Goal: Information Seeking & Learning: Learn about a topic

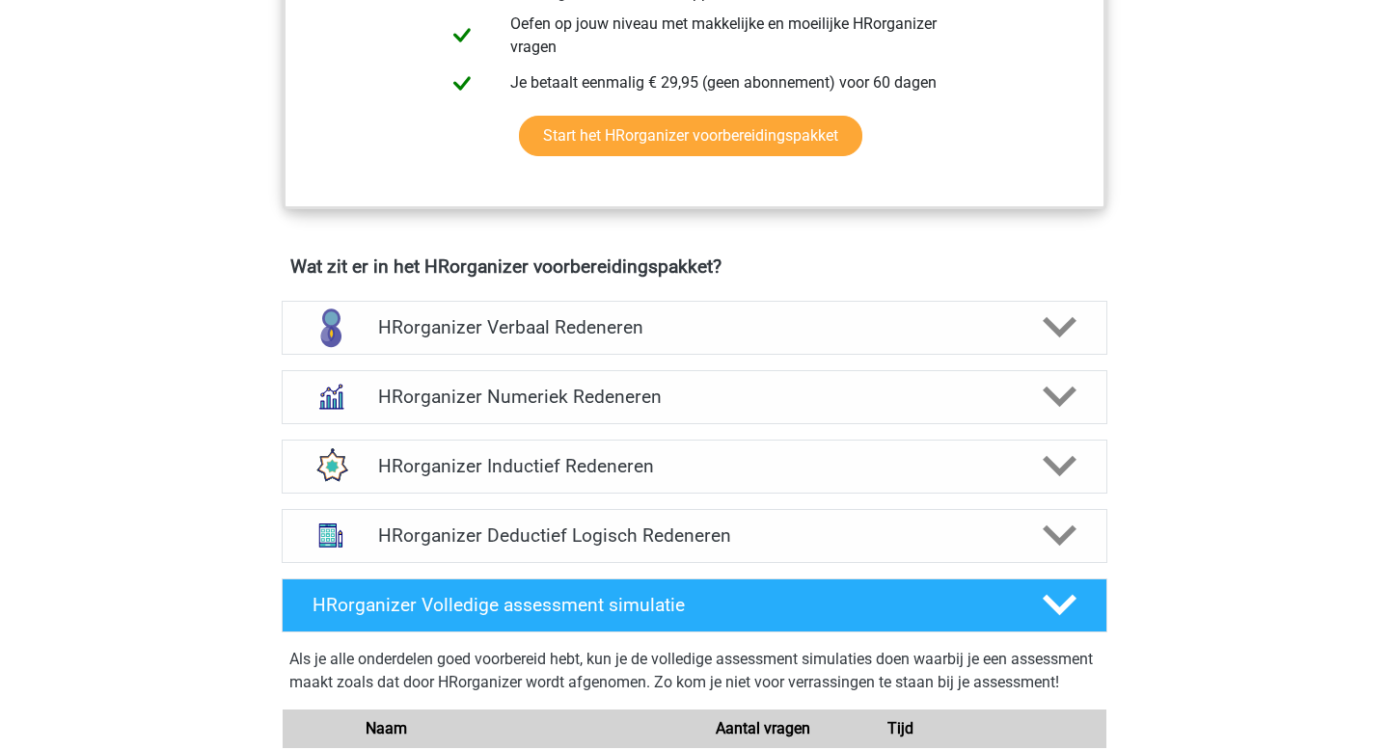
scroll to position [989, 0]
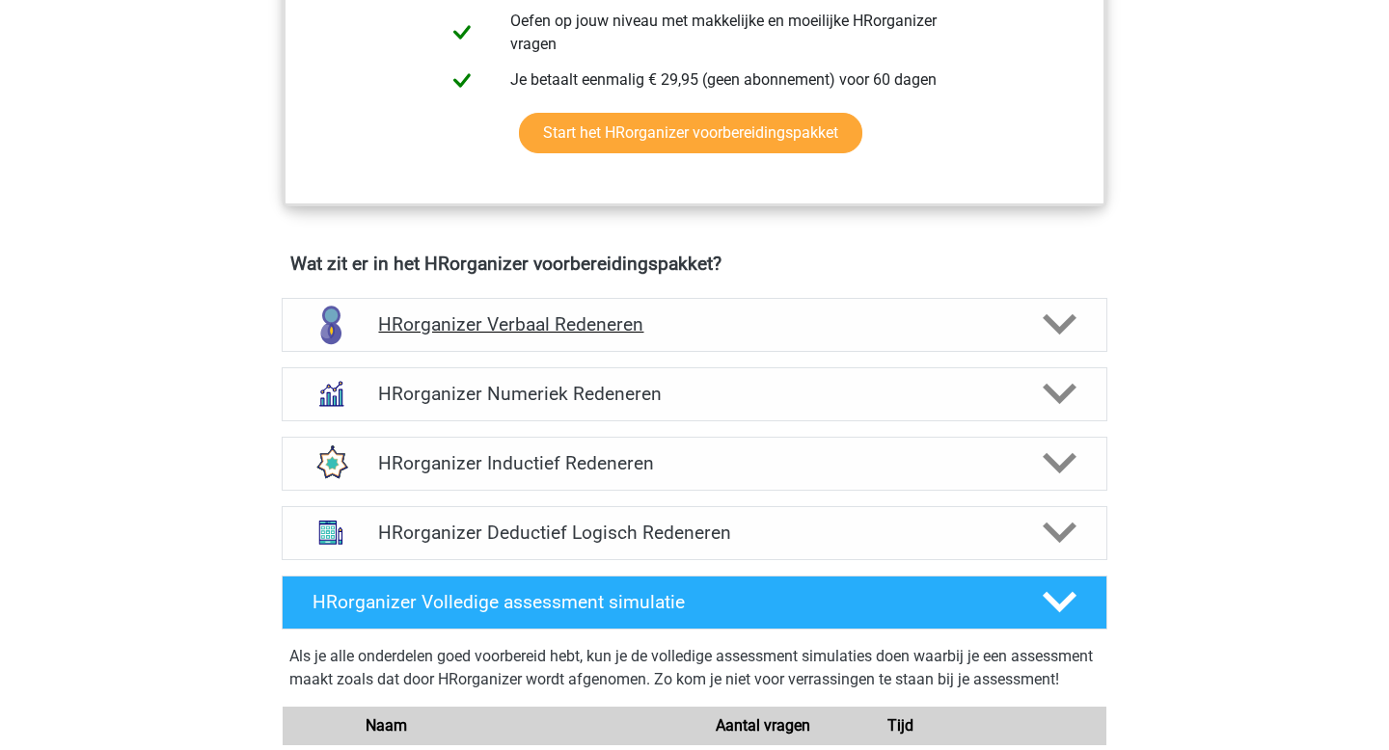
click at [1041, 341] on div at bounding box center [1058, 325] width 66 height 34
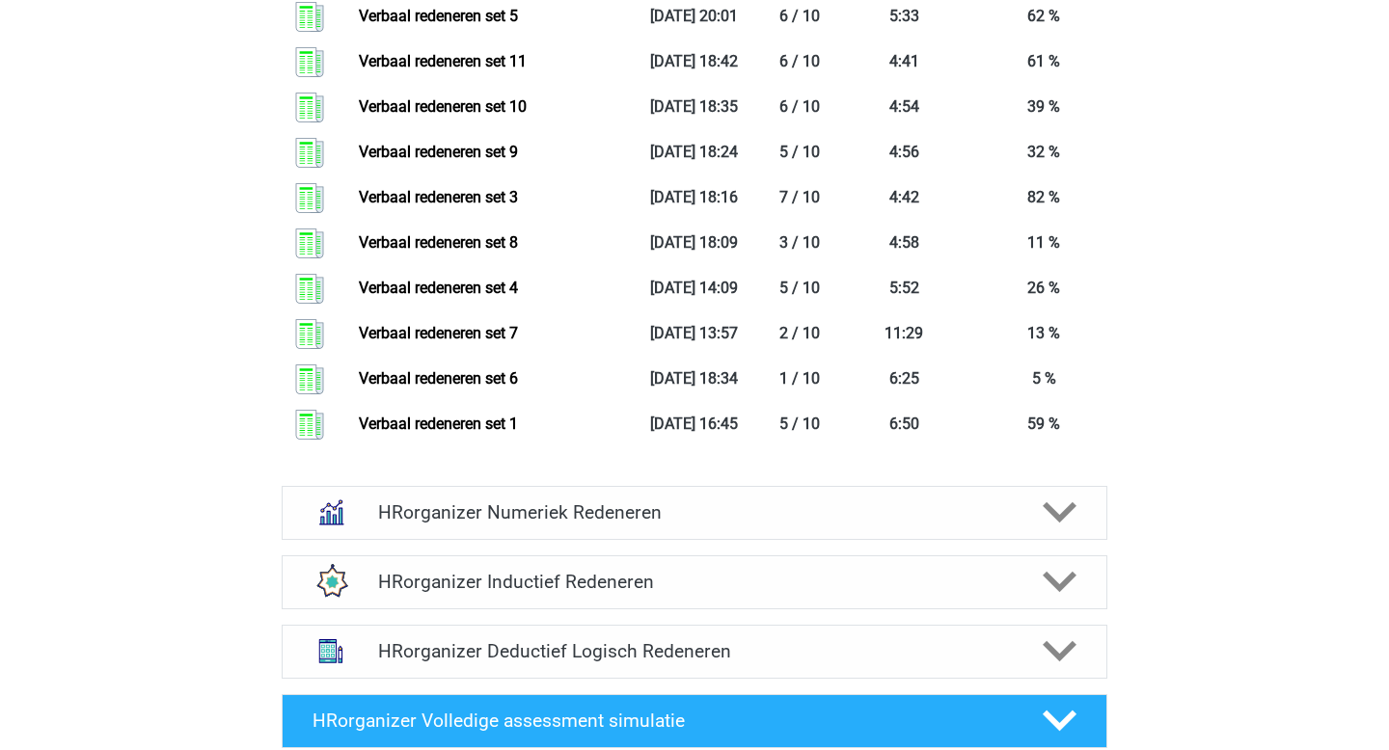
scroll to position [2829, 0]
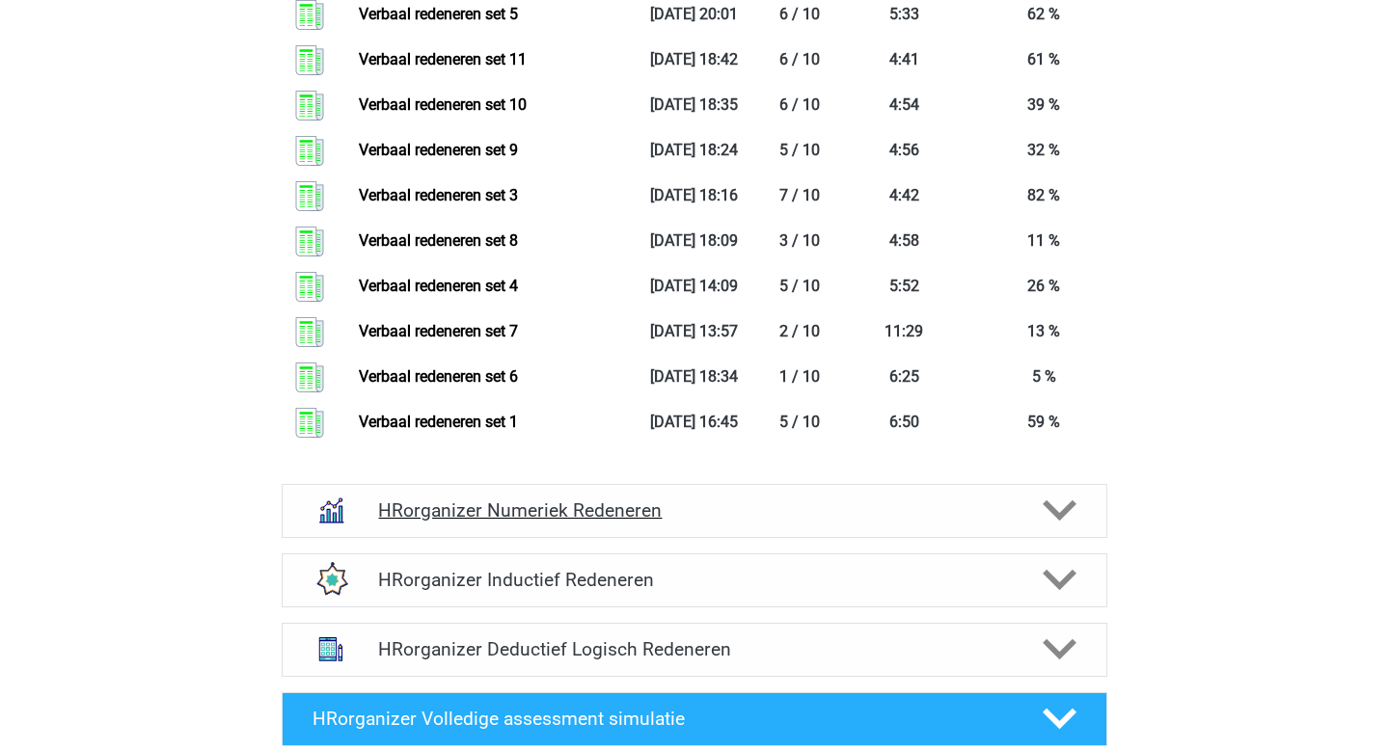
click at [1029, 528] on div at bounding box center [1058, 511] width 66 height 34
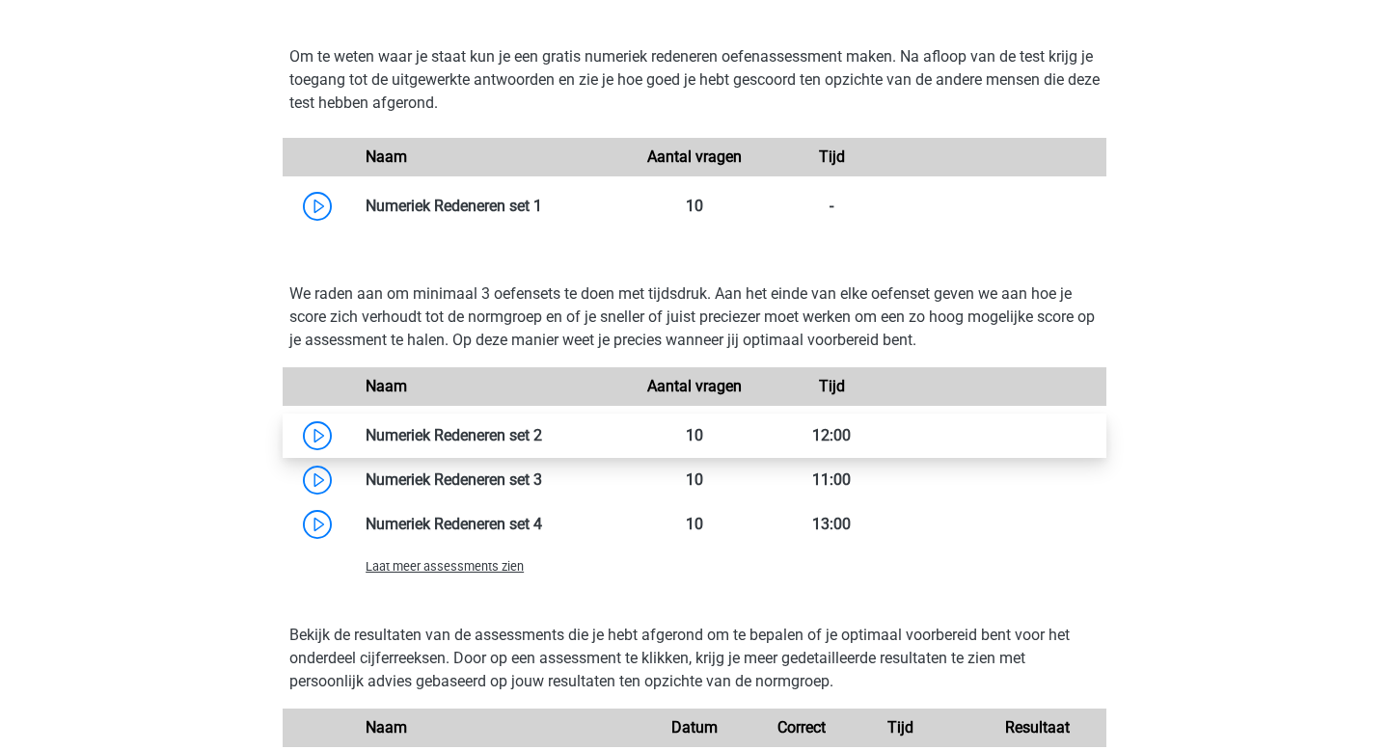
scroll to position [3435, 0]
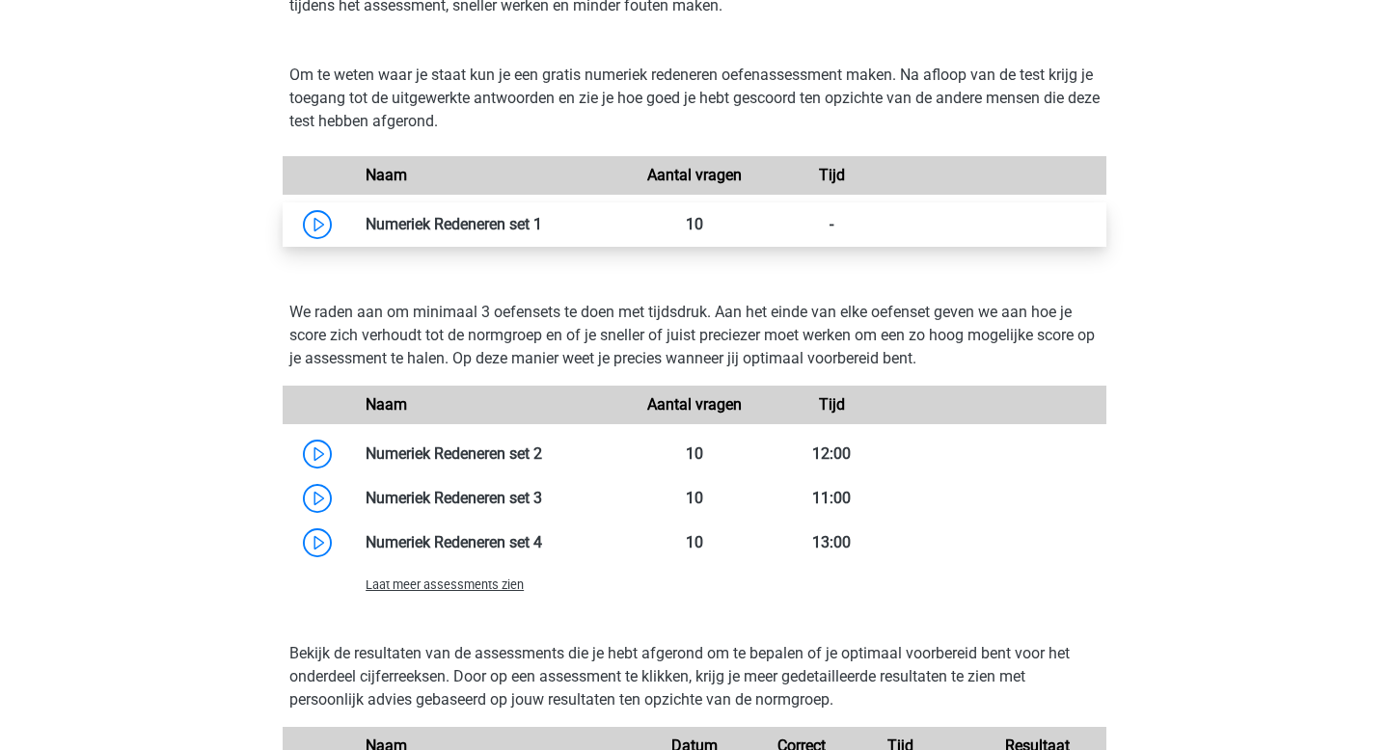
click at [542, 233] on link at bounding box center [542, 224] width 0 height 18
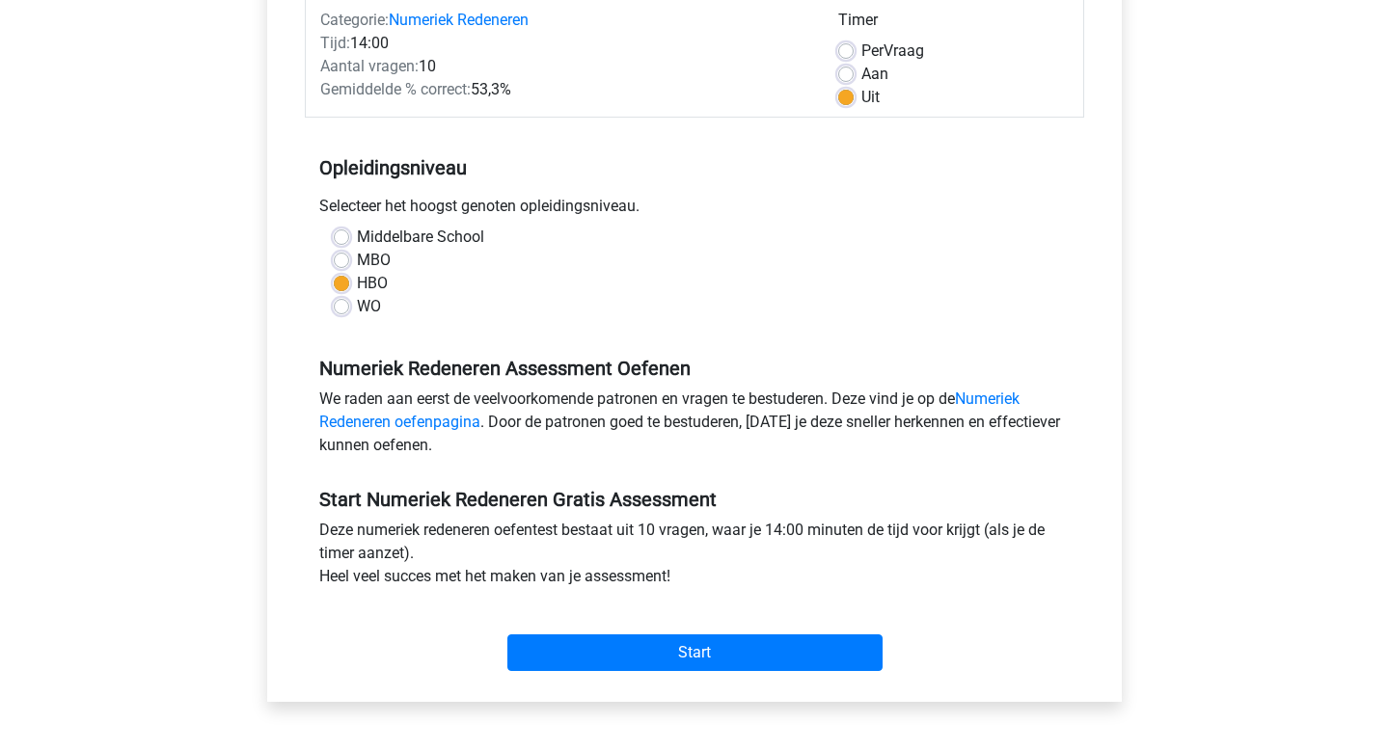
scroll to position [267, 0]
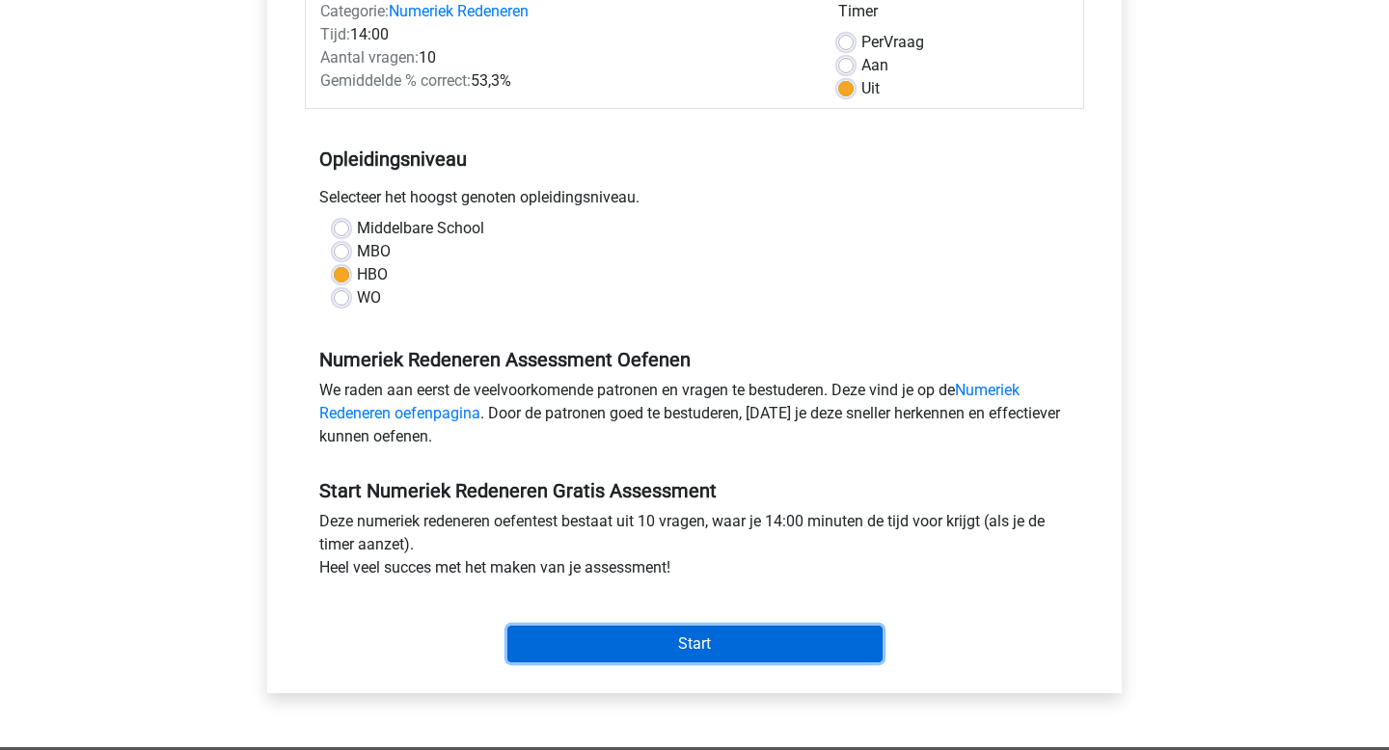
click at [664, 647] on input "Start" at bounding box center [694, 644] width 375 height 37
